Goal: Find specific page/section: Find specific page/section

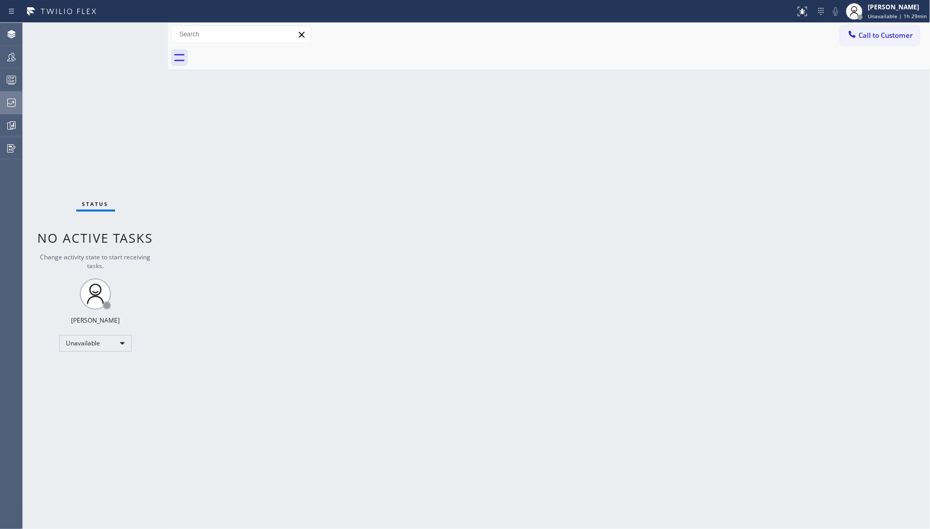
click at [13, 108] on icon at bounding box center [11, 102] width 12 height 12
